Goal: Information Seeking & Learning: Learn about a topic

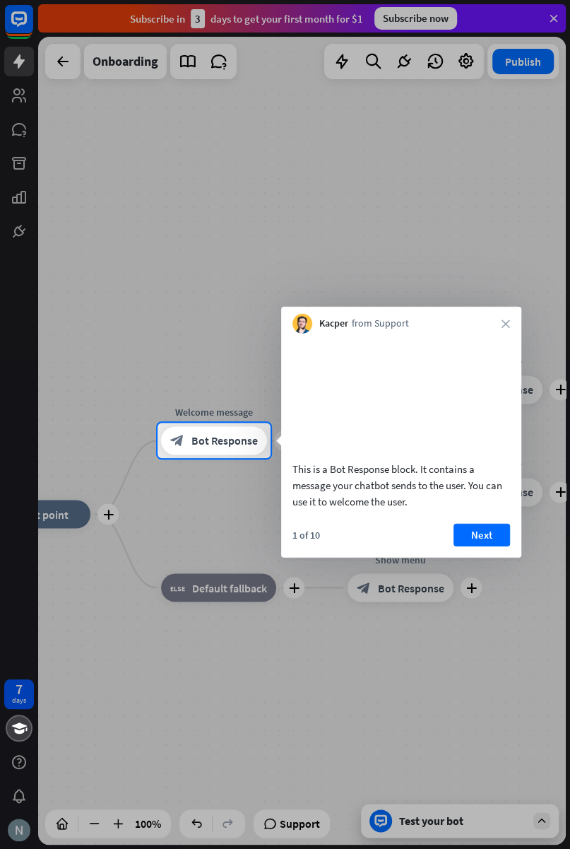
click at [490, 544] on button "Next" at bounding box center [482, 534] width 57 height 23
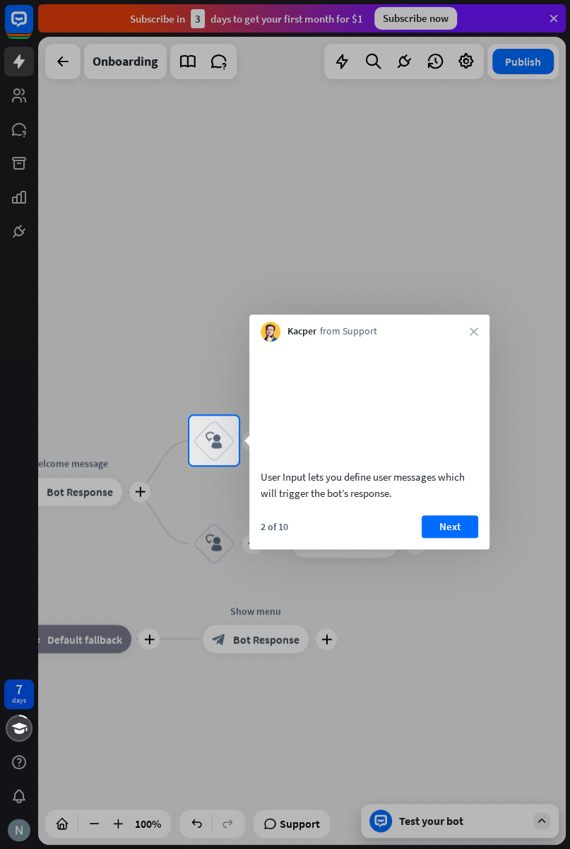
click at [464, 538] on button "Next" at bounding box center [450, 526] width 57 height 23
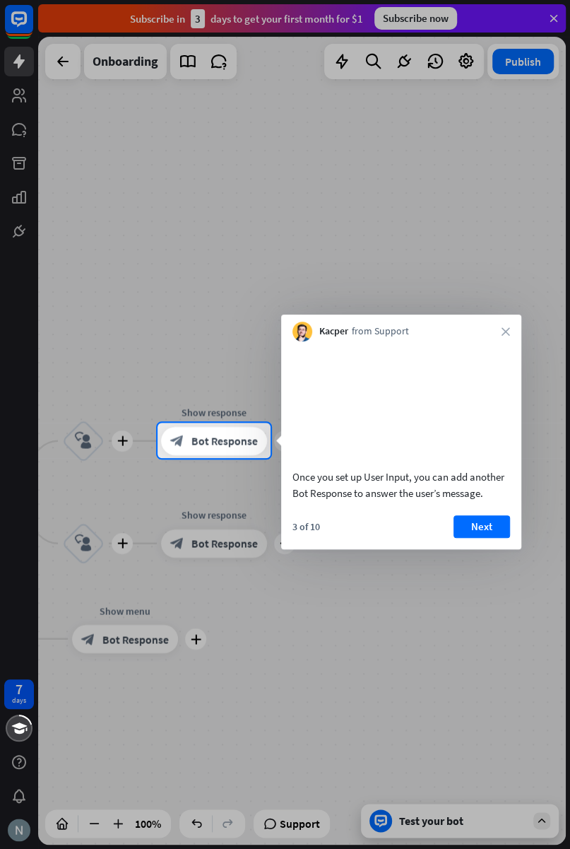
click at [482, 537] on button "Next" at bounding box center [482, 526] width 57 height 23
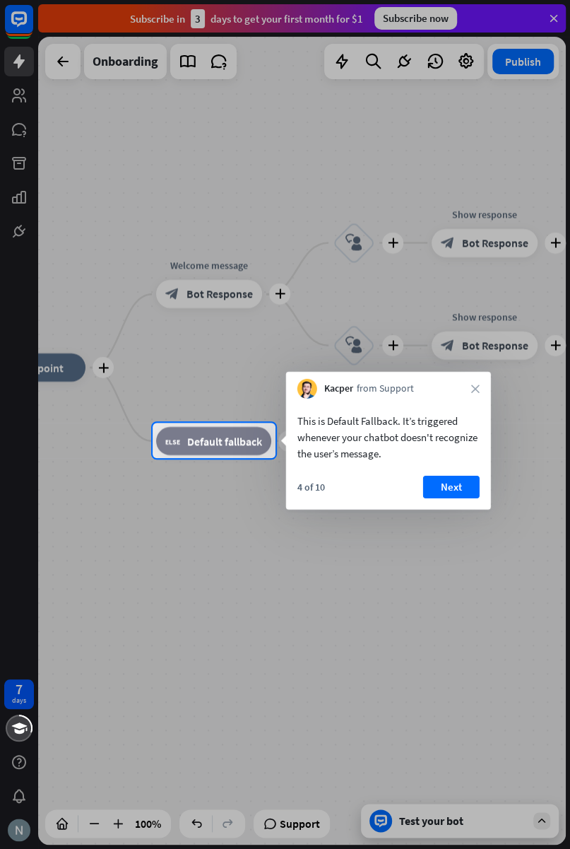
click at [453, 484] on button "Next" at bounding box center [451, 487] width 57 height 23
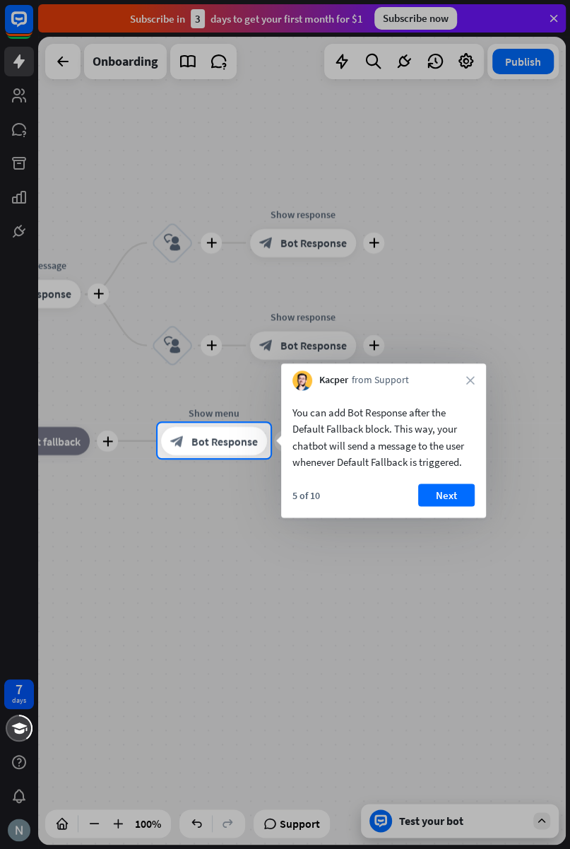
click at [453, 492] on button "Next" at bounding box center [446, 494] width 57 height 23
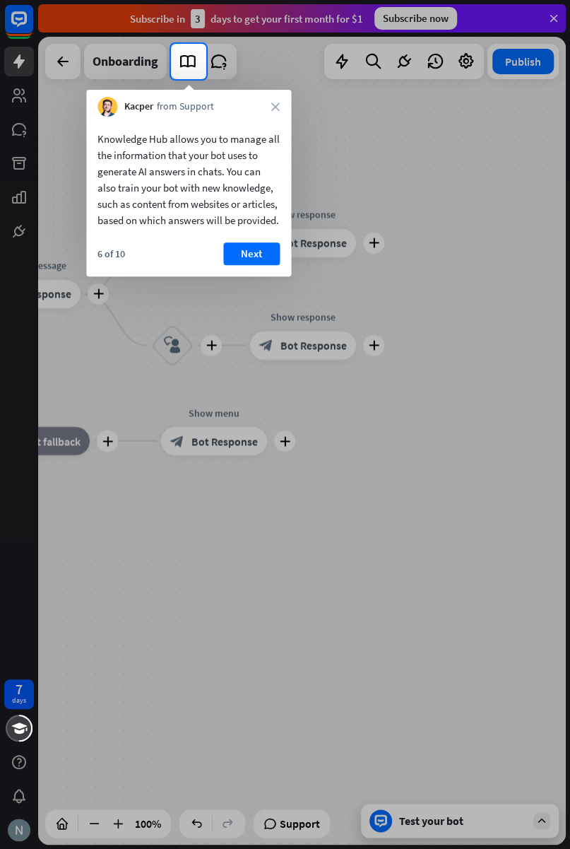
click at [261, 265] on button "Next" at bounding box center [251, 253] width 57 height 23
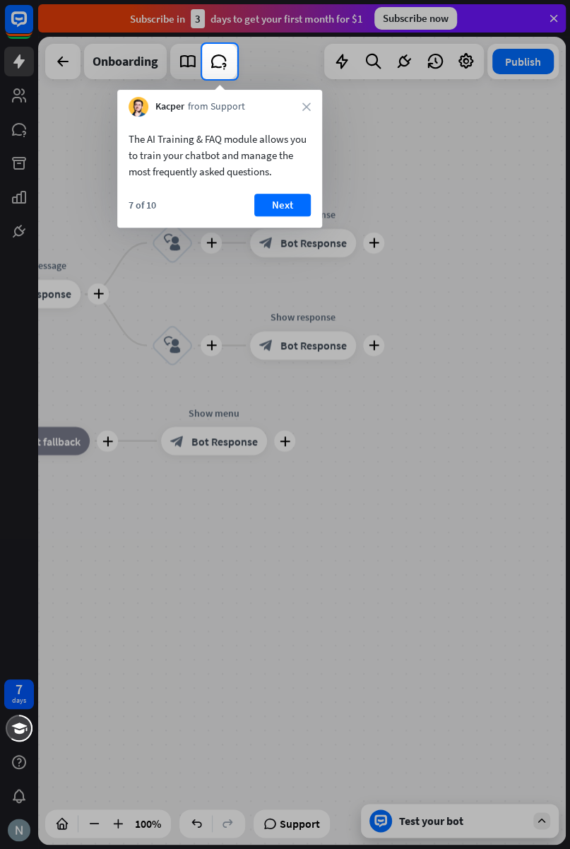
click at [298, 211] on button "Next" at bounding box center [282, 205] width 57 height 23
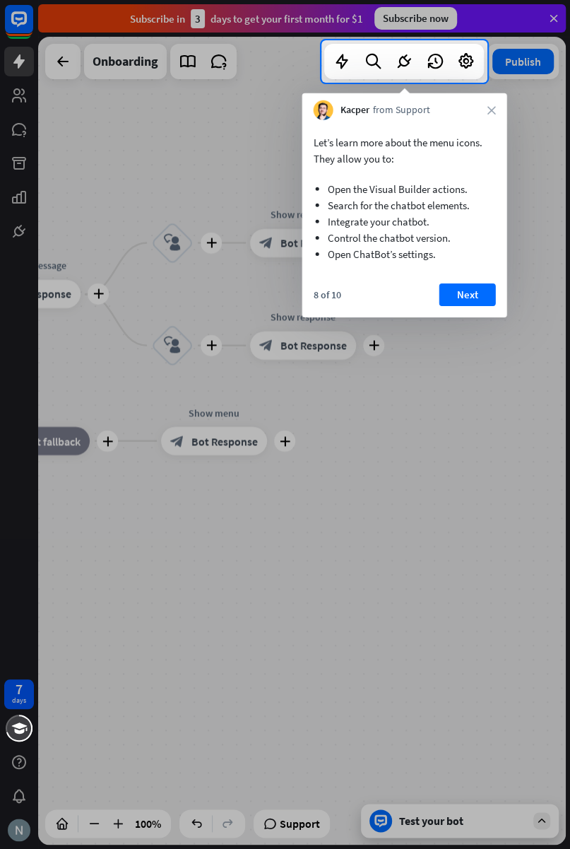
click at [484, 286] on button "Next" at bounding box center [468, 294] width 57 height 23
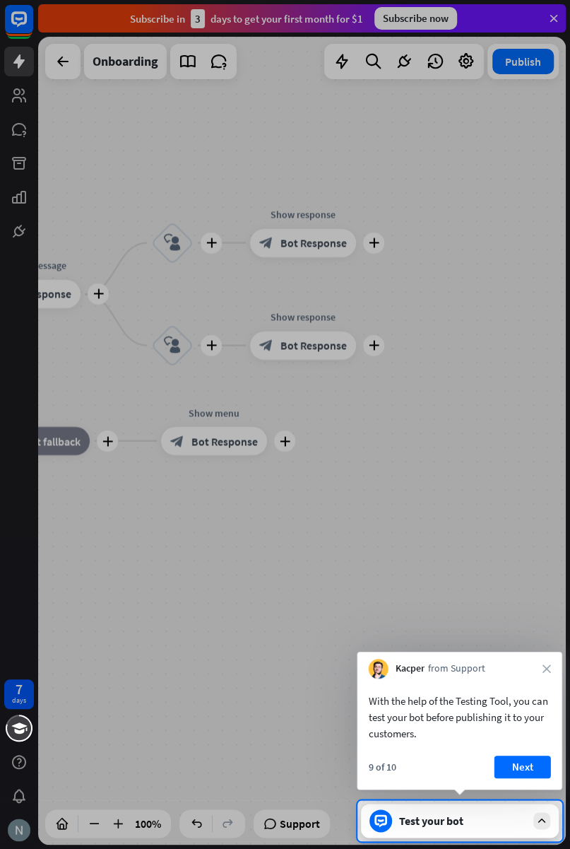
click at [532, 766] on button "Next" at bounding box center [523, 767] width 57 height 23
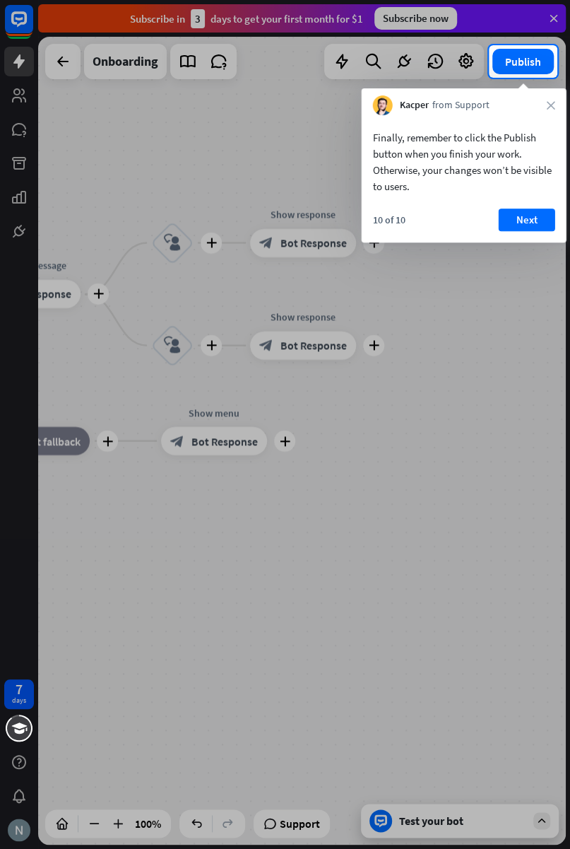
click at [527, 201] on div "Finally, remember to click the Publish button when you finish your work. Otherw…" at bounding box center [464, 158] width 205 height 86
click at [527, 209] on button "Next" at bounding box center [527, 220] width 57 height 23
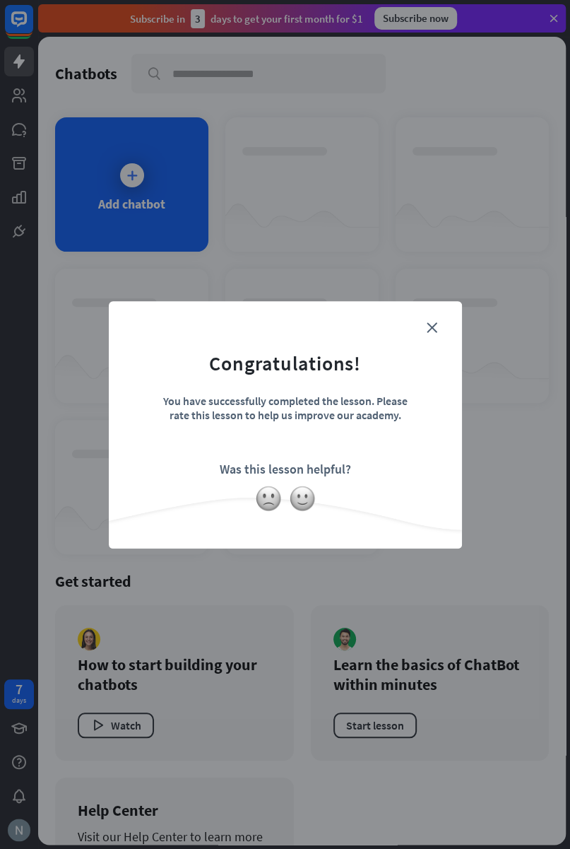
click at [534, 213] on div "close Congratulations! You have successfully completed the lesson. Please rate …" at bounding box center [285, 424] width 570 height 849
click at [414, 469] on form "Congratulations! You have successfully completed the lesson. Please rate this l…" at bounding box center [286, 403] width 318 height 169
click at [435, 327] on icon "close" at bounding box center [432, 327] width 11 height 11
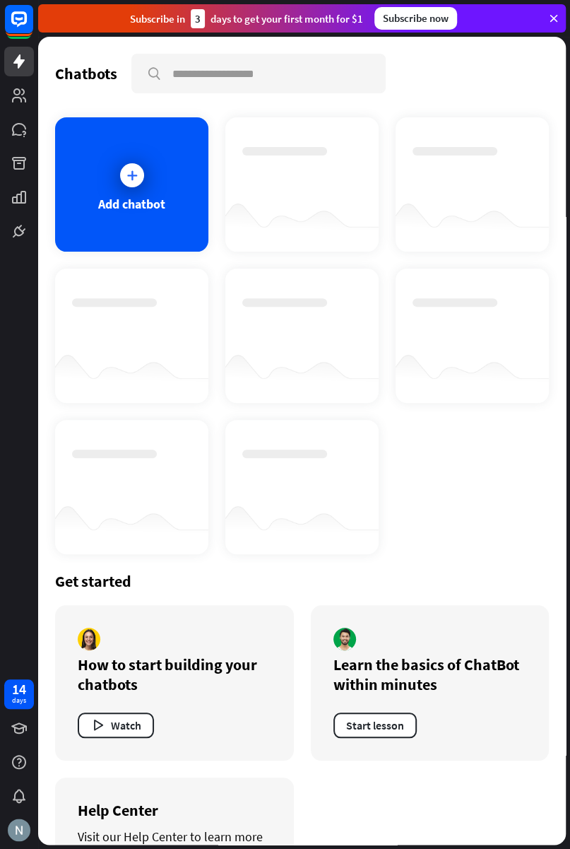
click at [168, 194] on div "Add chatbot" at bounding box center [131, 184] width 153 height 134
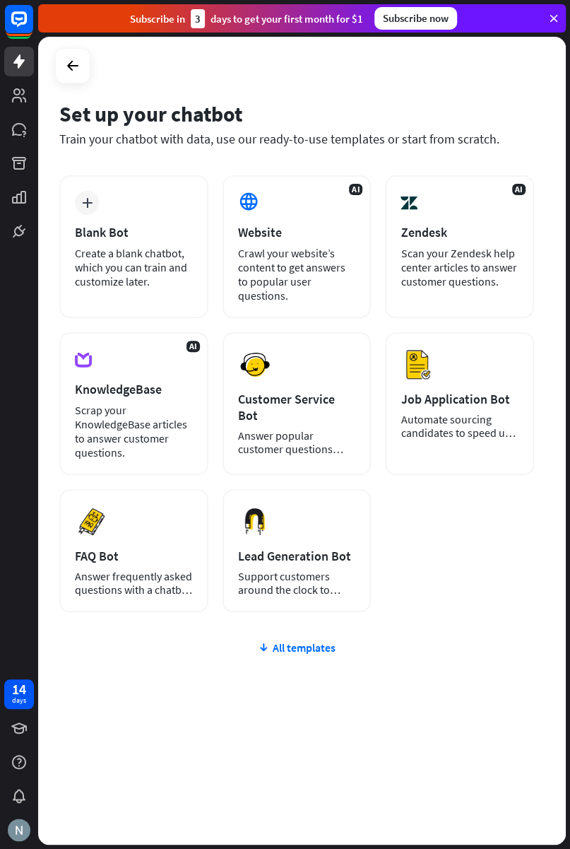
click at [344, 429] on div "Answer popular customer questions 24/7." at bounding box center [297, 442] width 118 height 27
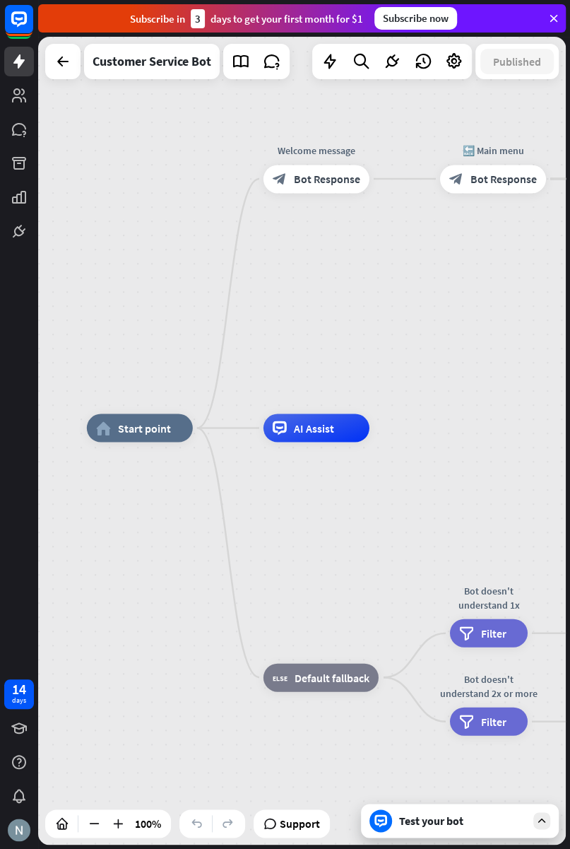
click at [340, 423] on div "AI Assist" at bounding box center [317, 428] width 106 height 28
